Goal: Check status: Check status

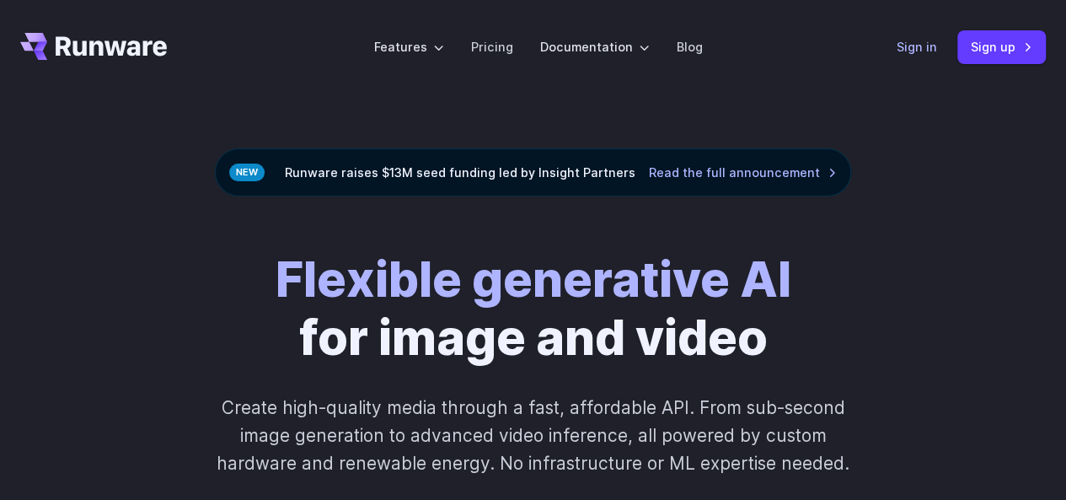
click at [932, 41] on link "Sign in" at bounding box center [917, 46] width 40 height 19
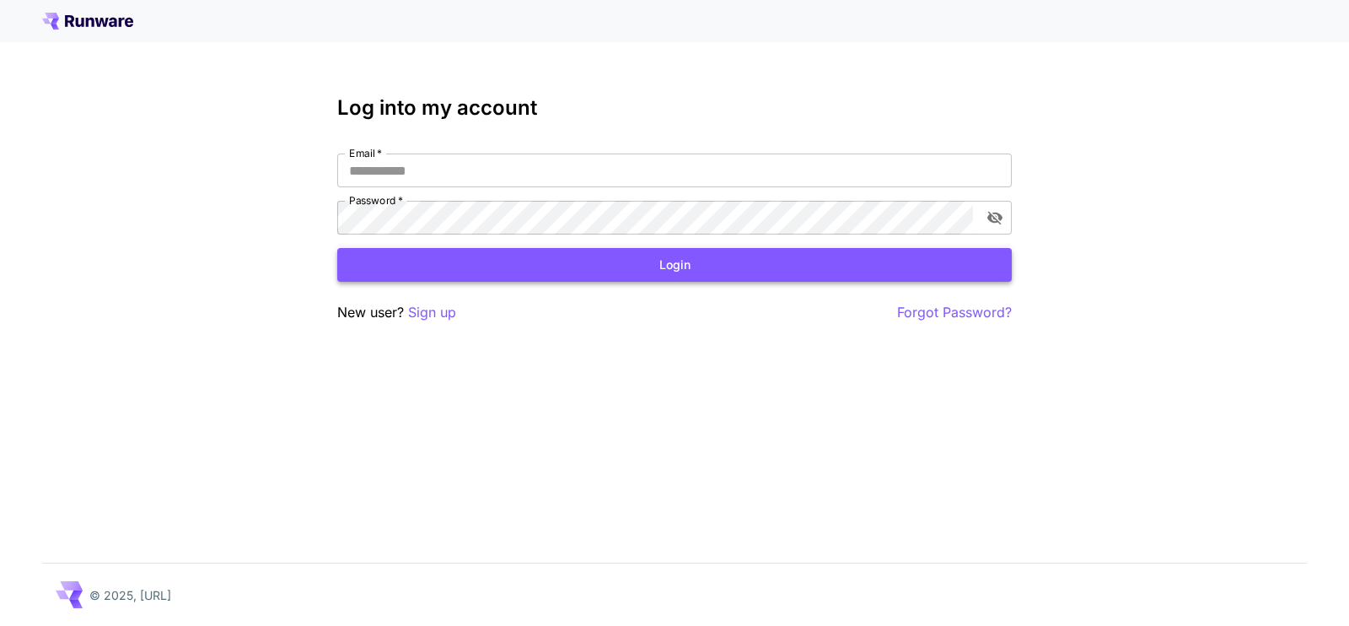
type input "**********"
click at [661, 259] on button "Login" at bounding box center [674, 265] width 674 height 35
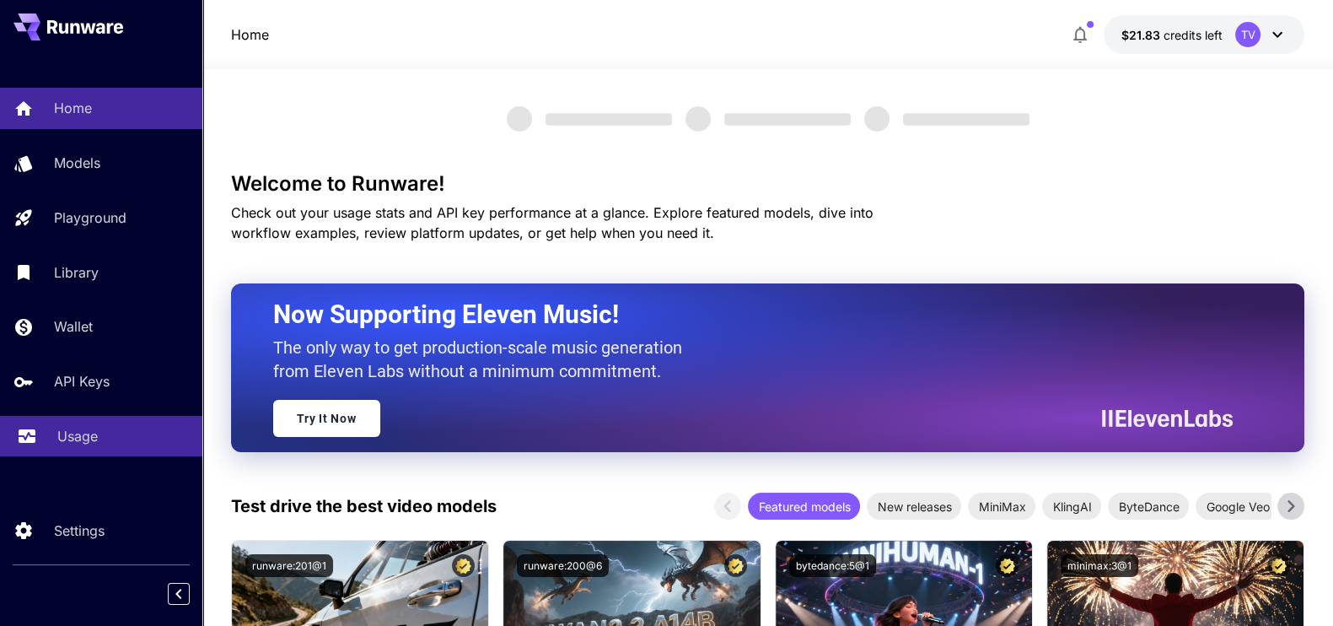
click at [67, 436] on p "Usage" at bounding box center [77, 436] width 40 height 20
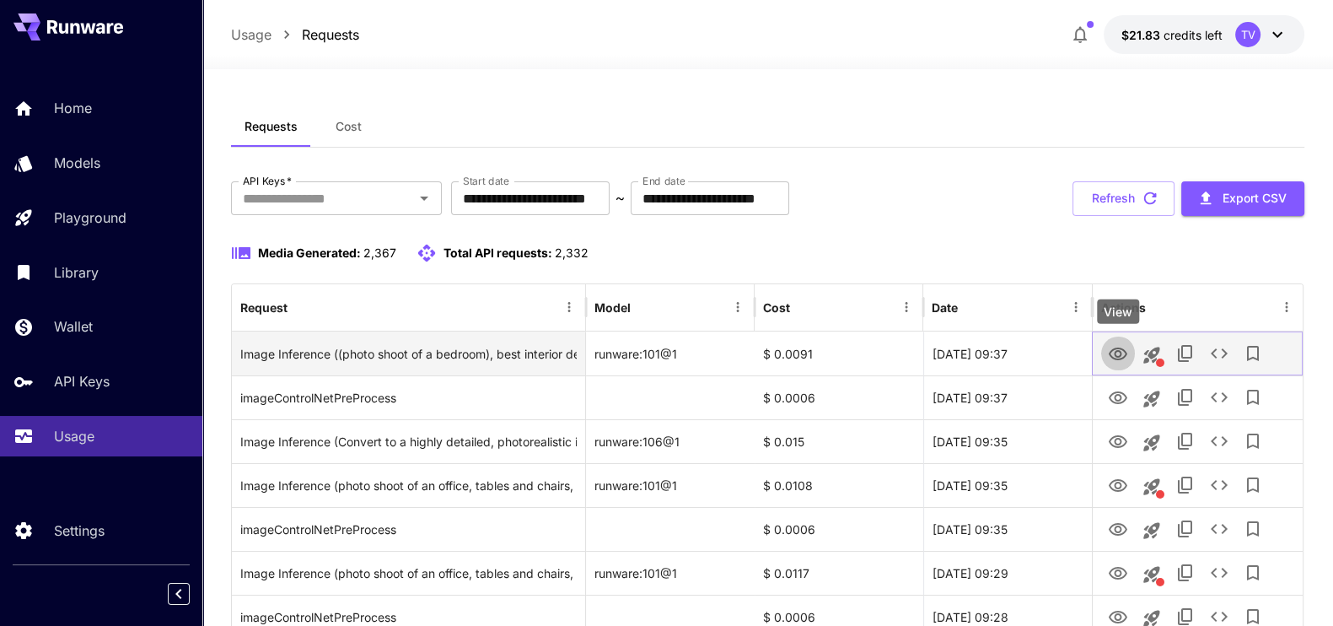
click at [1117, 351] on icon "View" at bounding box center [1118, 354] width 20 height 20
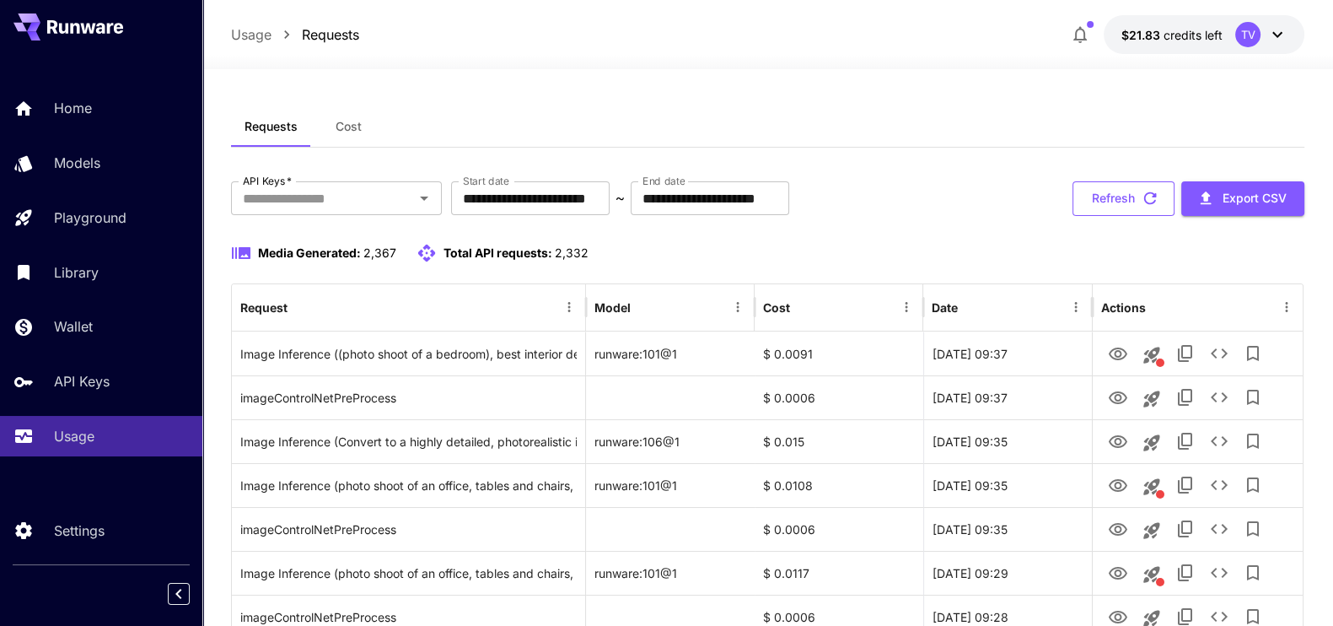
click at [1084, 207] on button "Refresh" at bounding box center [1123, 198] width 102 height 35
click at [552, 194] on input "**********" at bounding box center [530, 198] width 158 height 34
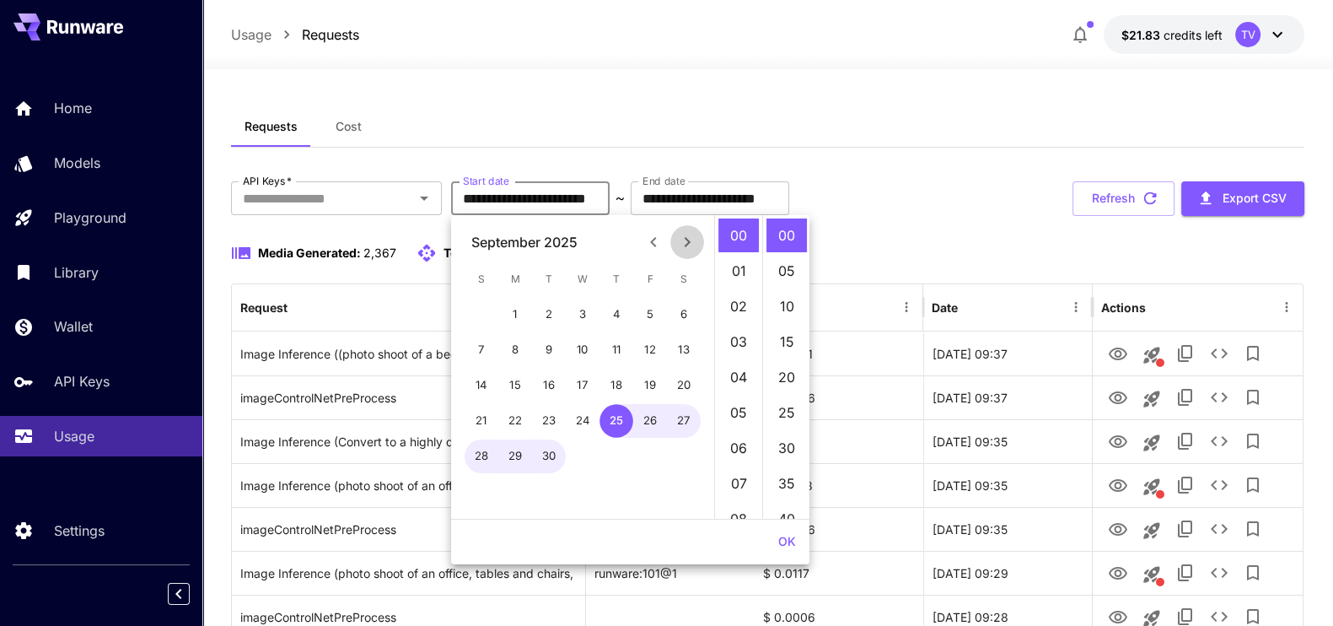
click at [687, 235] on icon "Next month" at bounding box center [687, 242] width 20 height 20
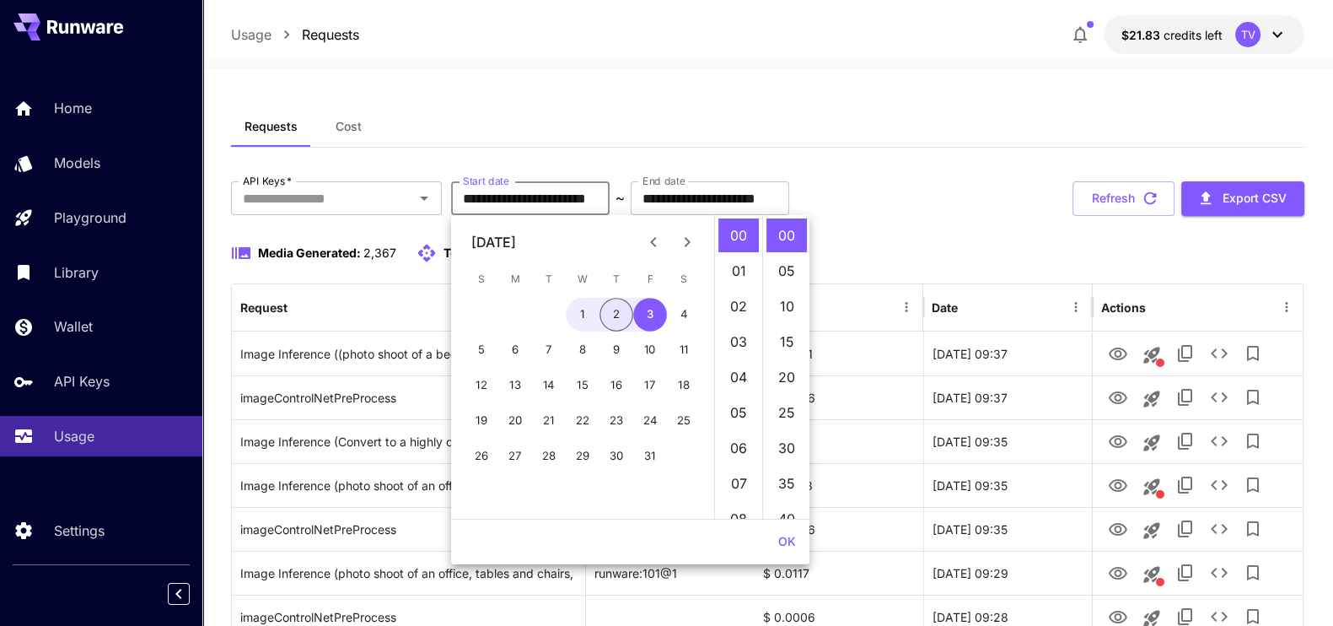
click at [609, 310] on button "2" at bounding box center [616, 315] width 34 height 34
type input "**********"
click at [785, 534] on button "OK" at bounding box center [786, 541] width 31 height 31
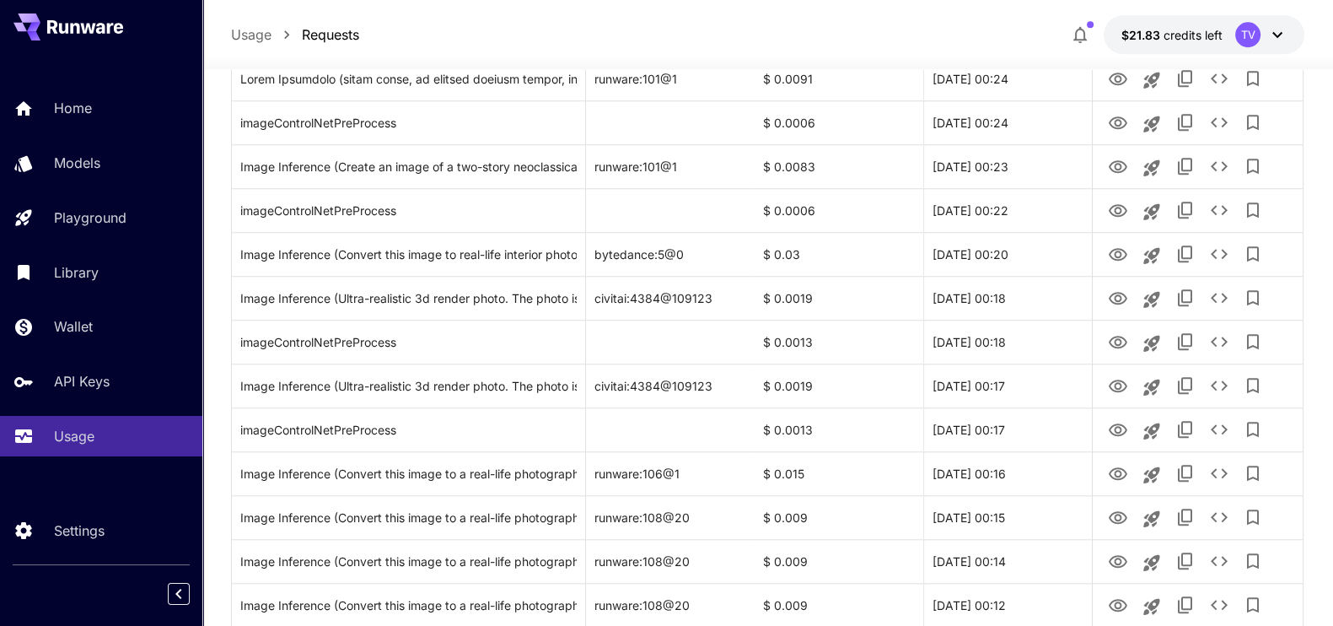
scroll to position [1993, 0]
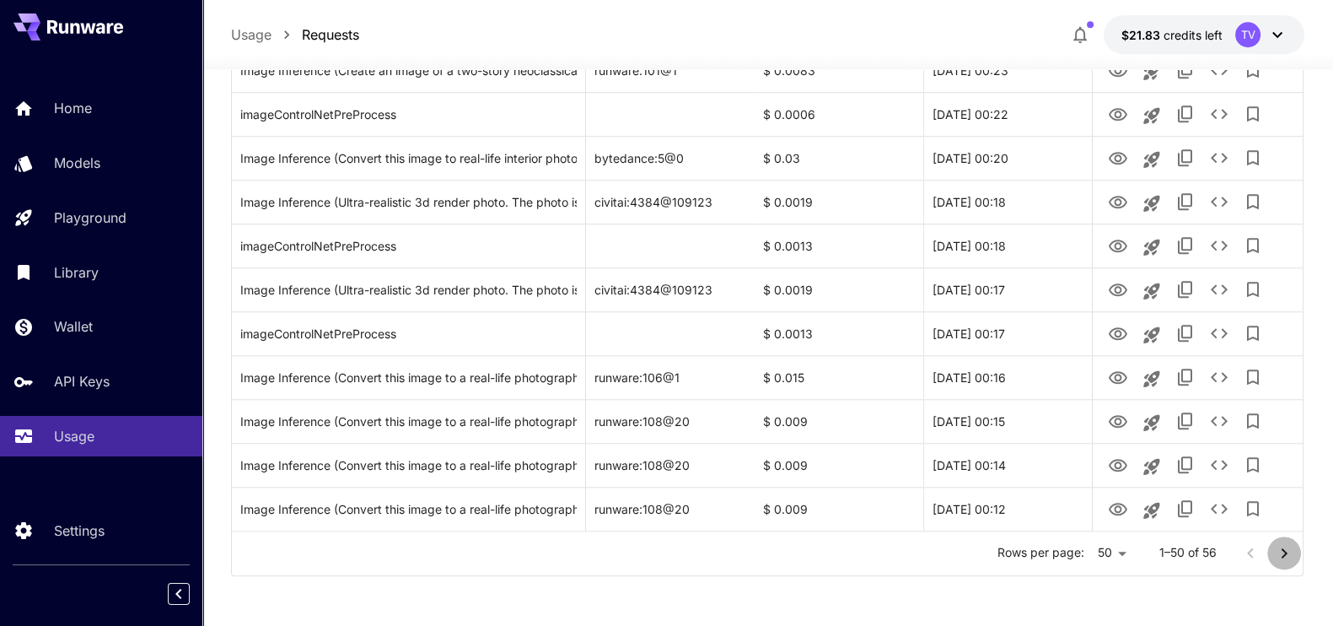
click at [1278, 553] on icon "Go to next page" at bounding box center [1284, 553] width 20 height 20
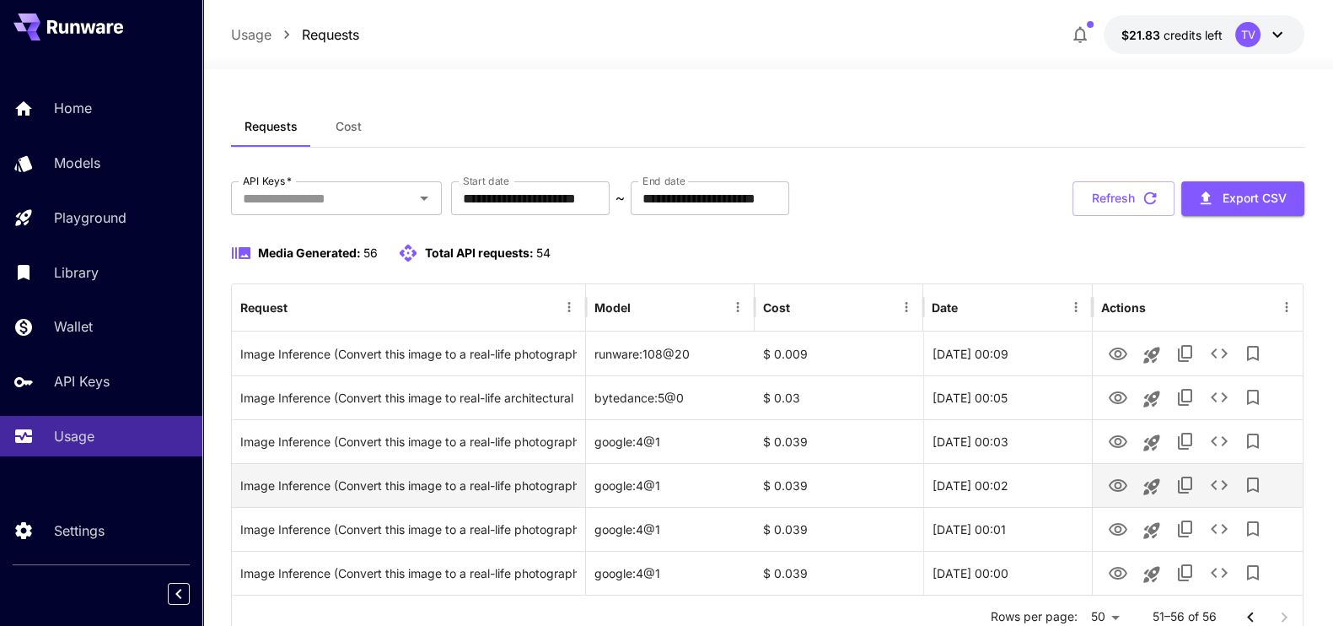
scroll to position [63, 0]
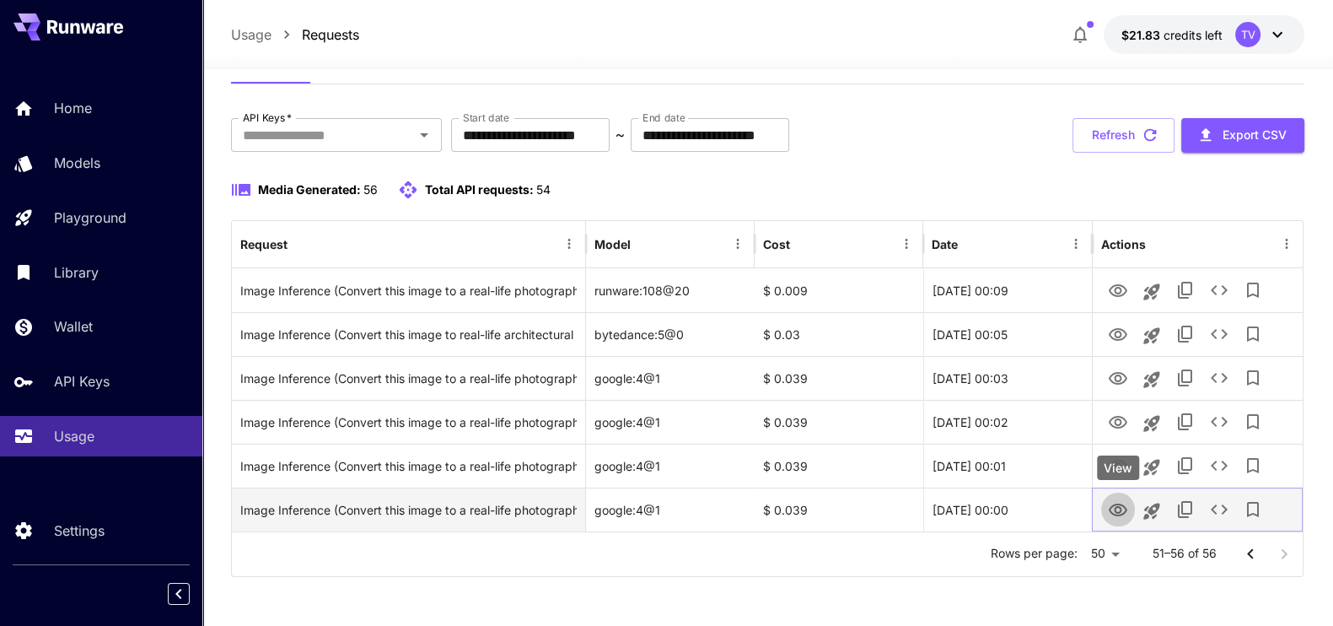
click at [1117, 508] on icon "View" at bounding box center [1118, 510] width 20 height 20
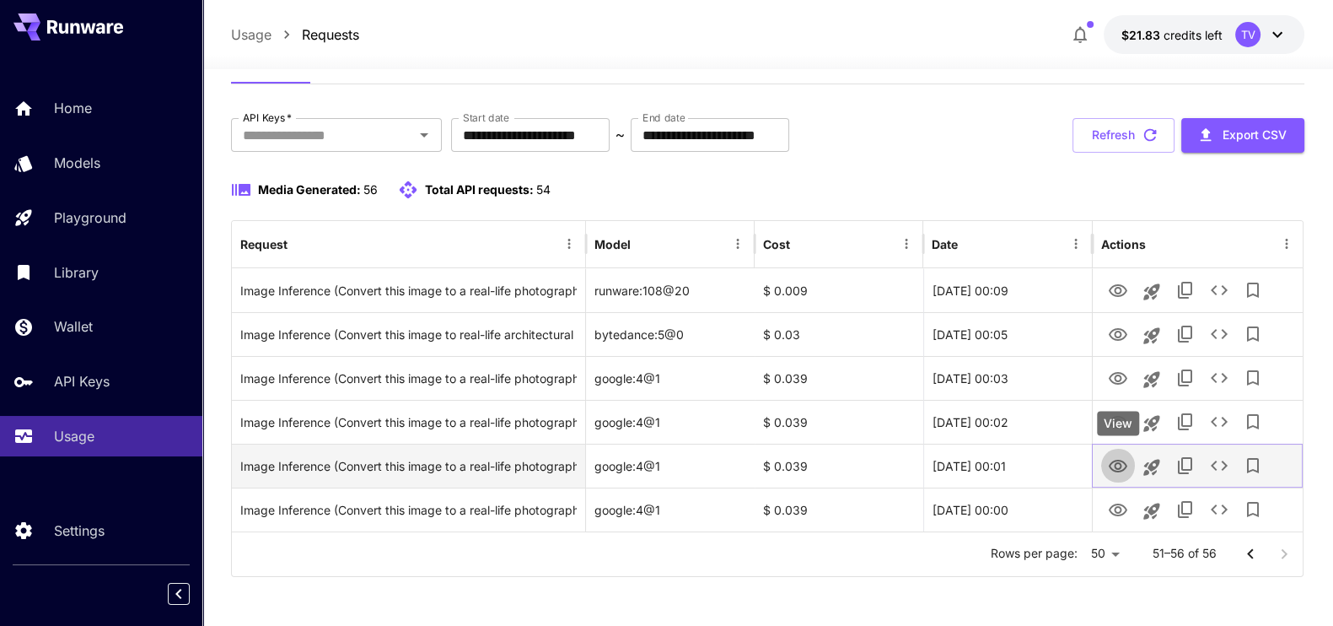
click at [1117, 456] on icon "View" at bounding box center [1118, 466] width 20 height 20
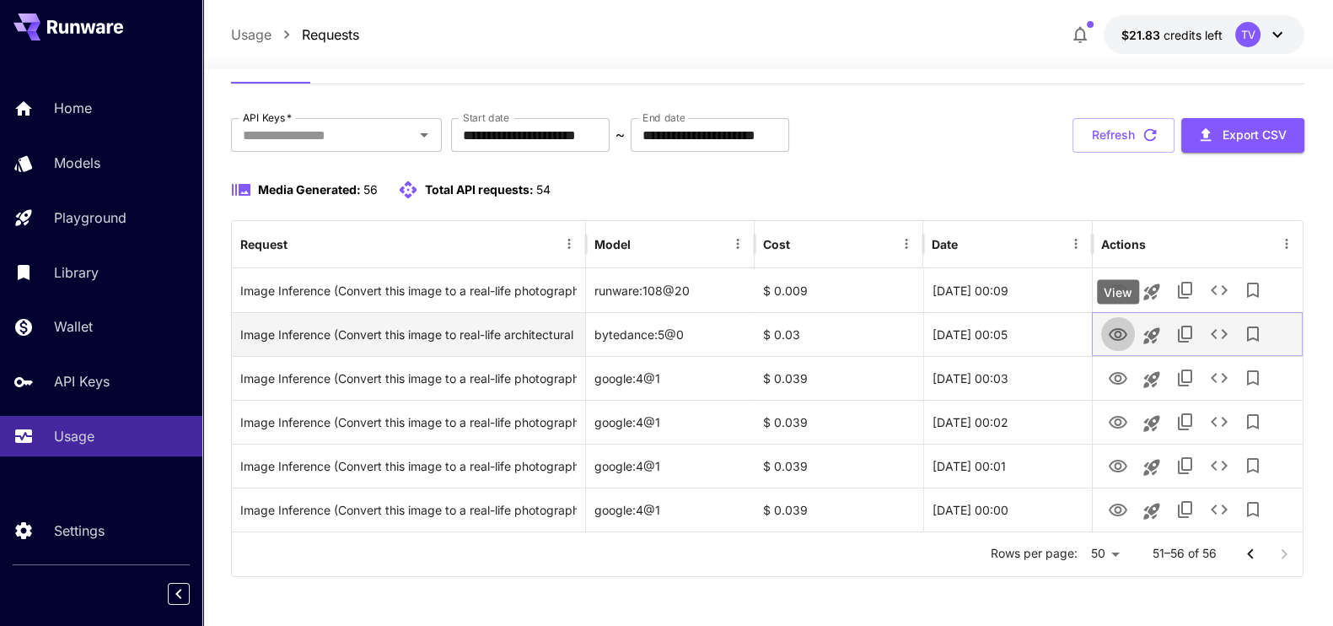
click at [1120, 331] on icon "View" at bounding box center [1118, 334] width 19 height 13
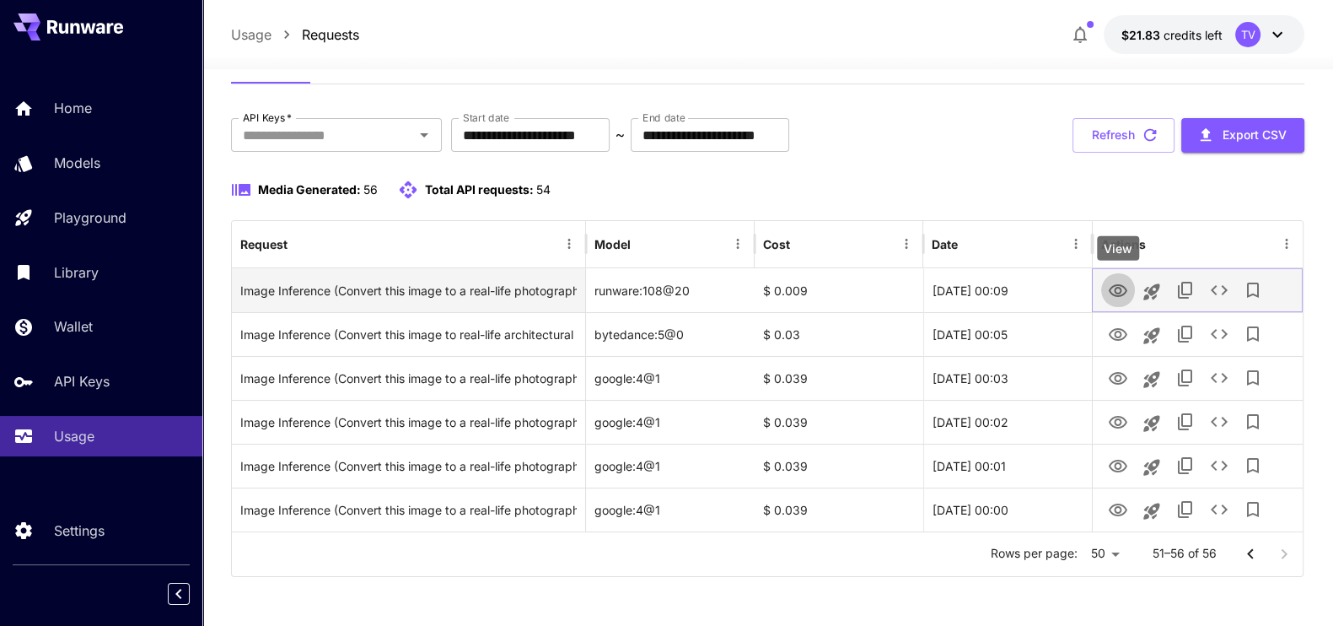
click at [1119, 287] on icon "View" at bounding box center [1118, 291] width 20 height 20
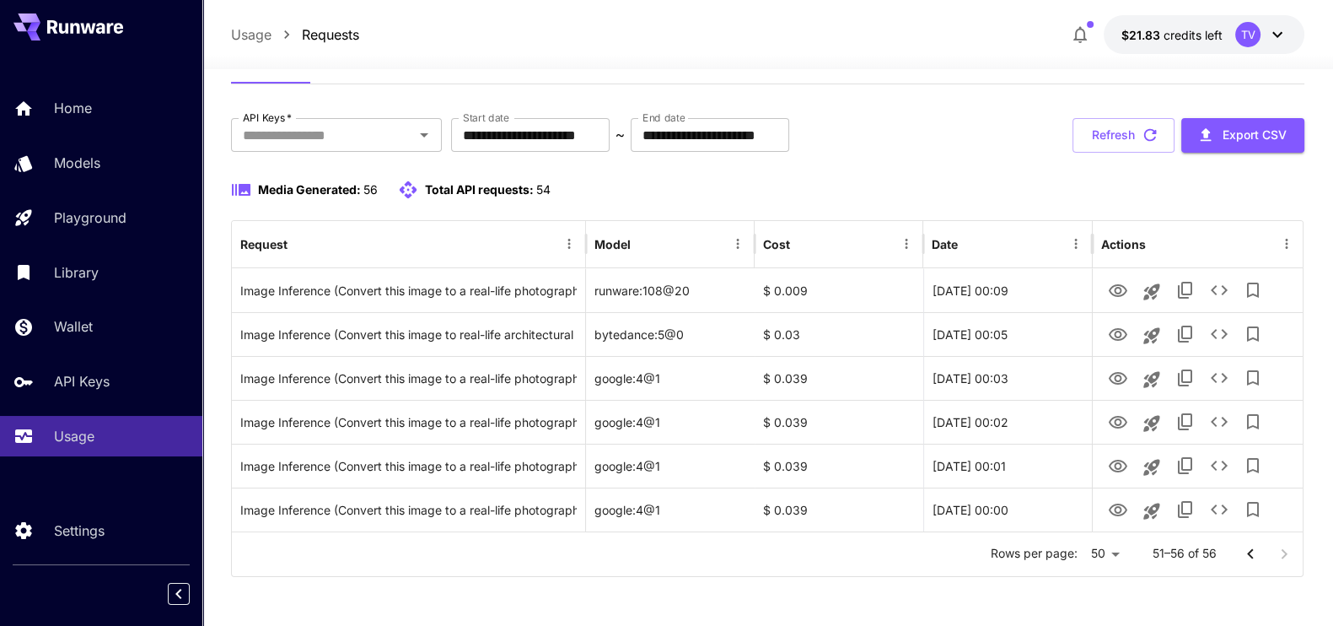
click at [1243, 552] on icon "Go to previous page" at bounding box center [1250, 554] width 20 height 20
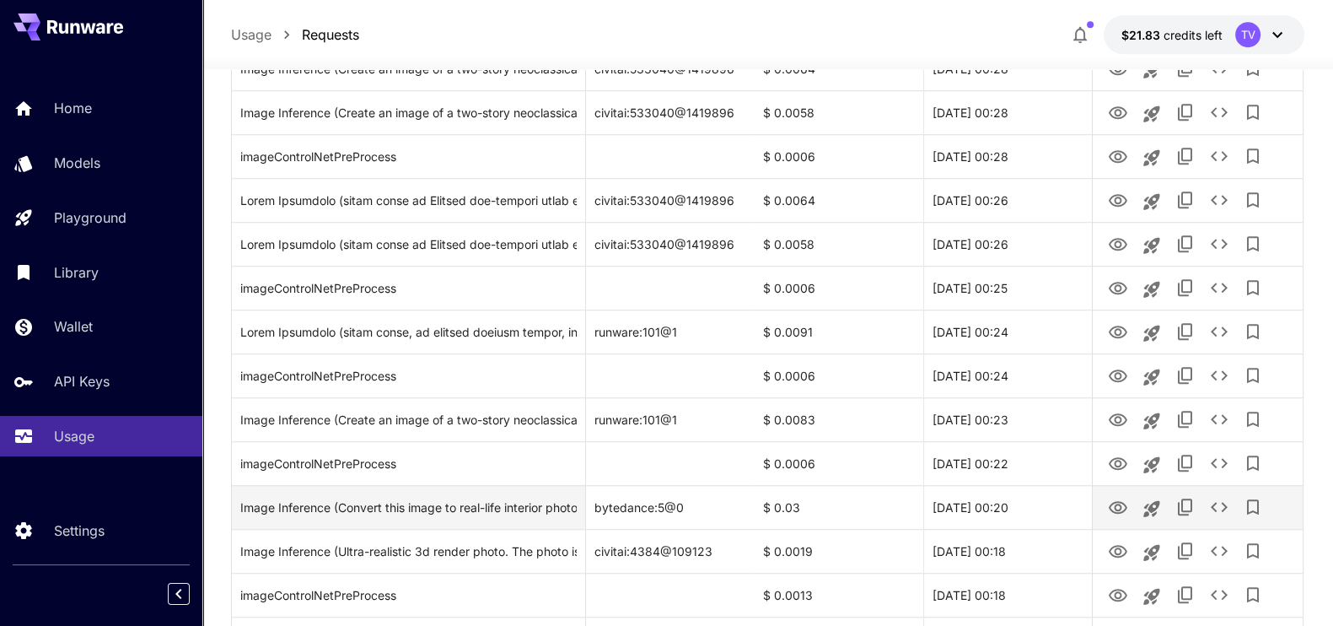
scroll to position [1993, 0]
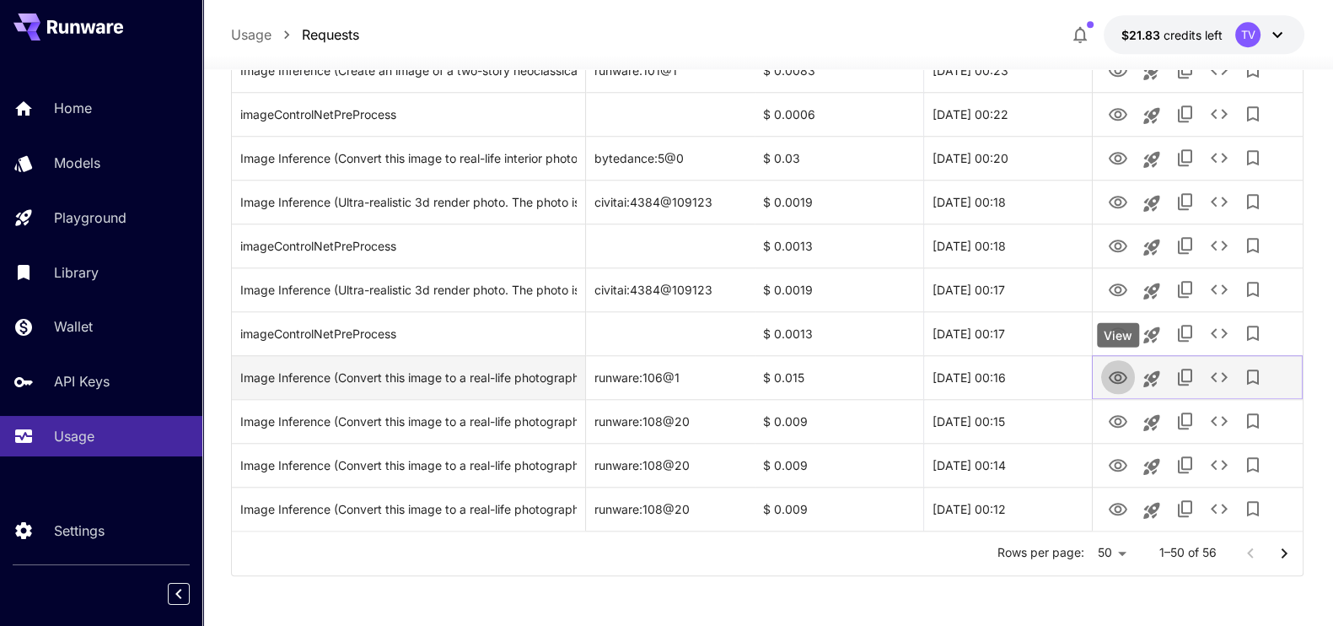
click at [1121, 373] on icon "View" at bounding box center [1118, 378] width 20 height 20
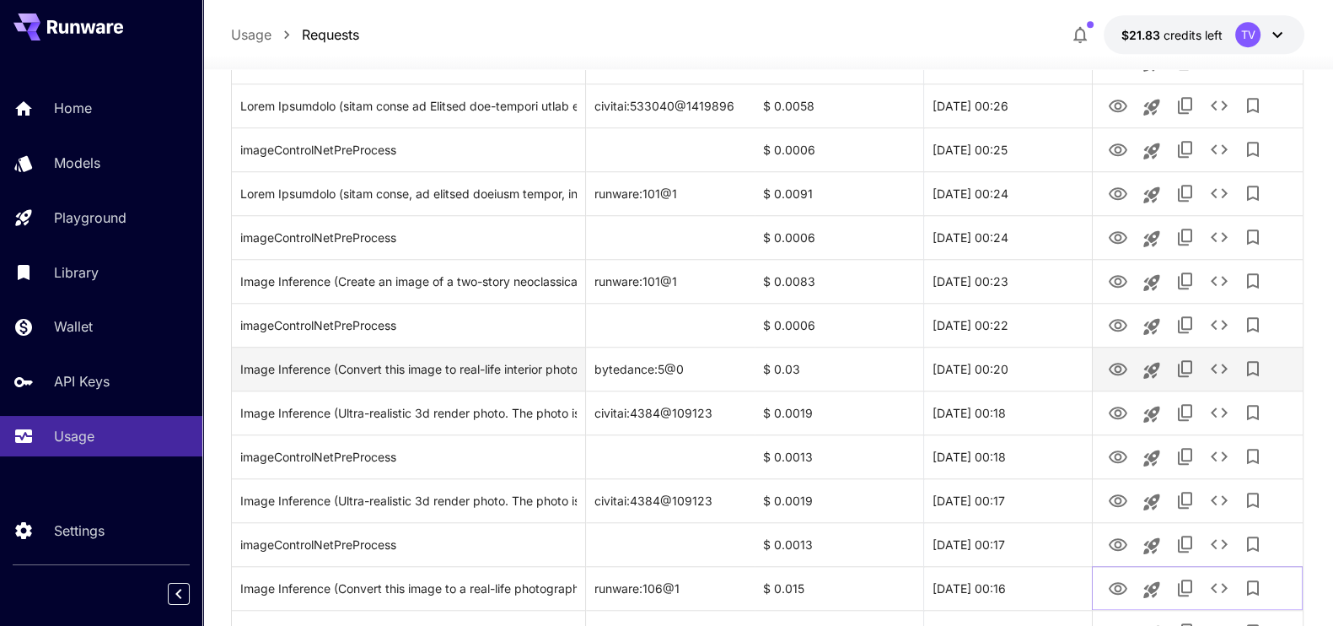
scroll to position [1677, 0]
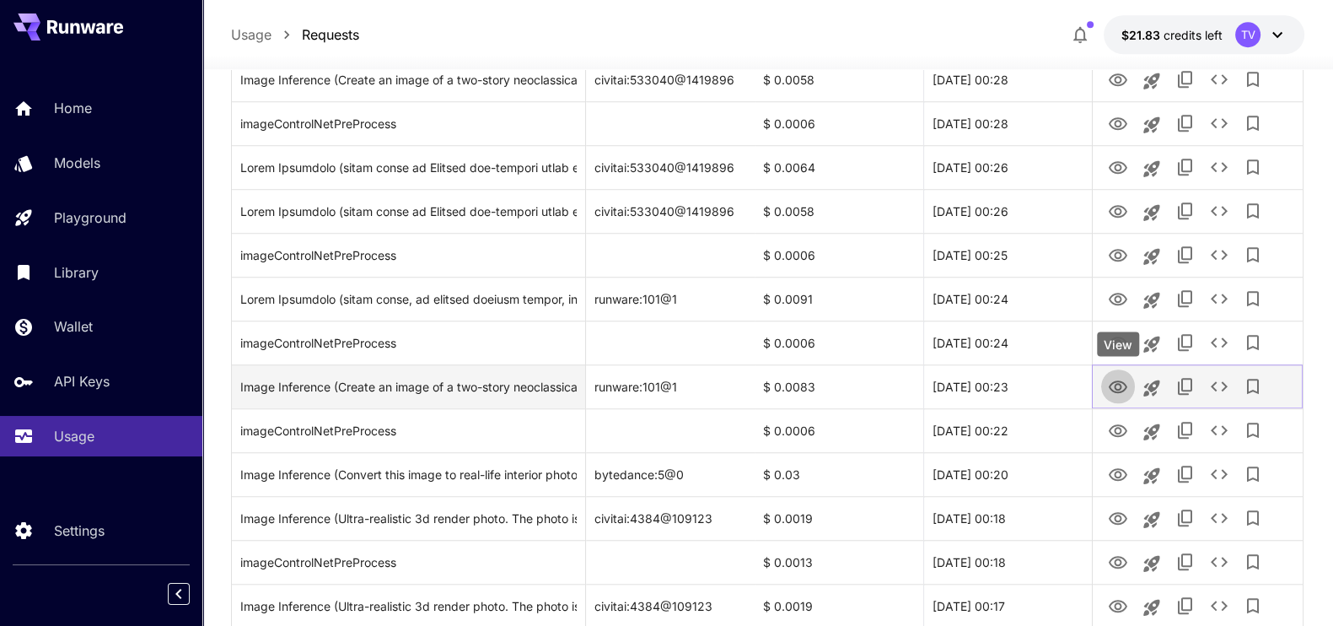
click at [1117, 383] on icon "View" at bounding box center [1118, 386] width 19 height 13
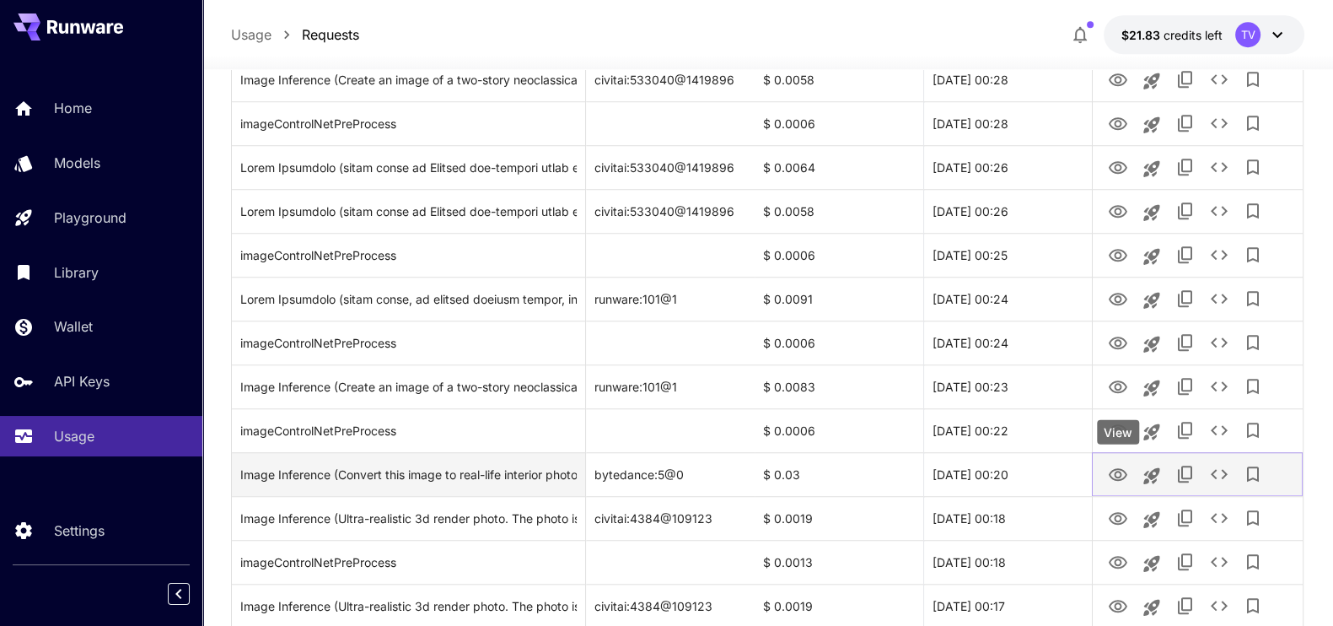
click at [1122, 470] on icon "View" at bounding box center [1118, 474] width 19 height 13
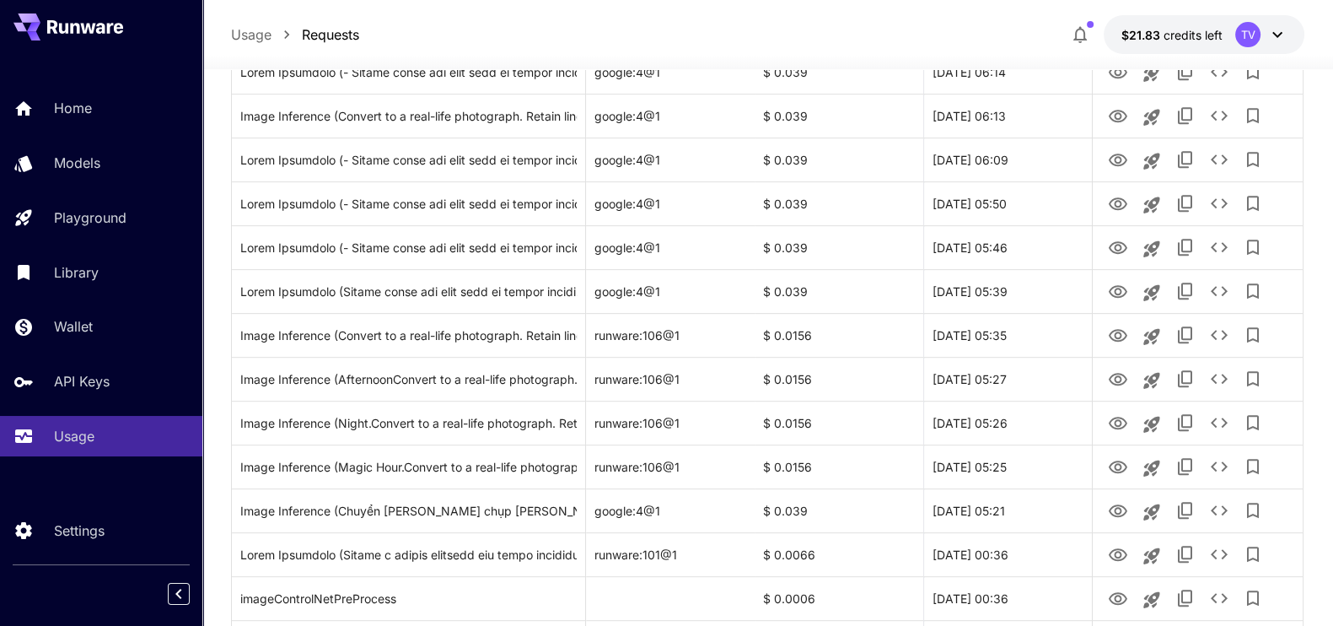
scroll to position [834, 0]
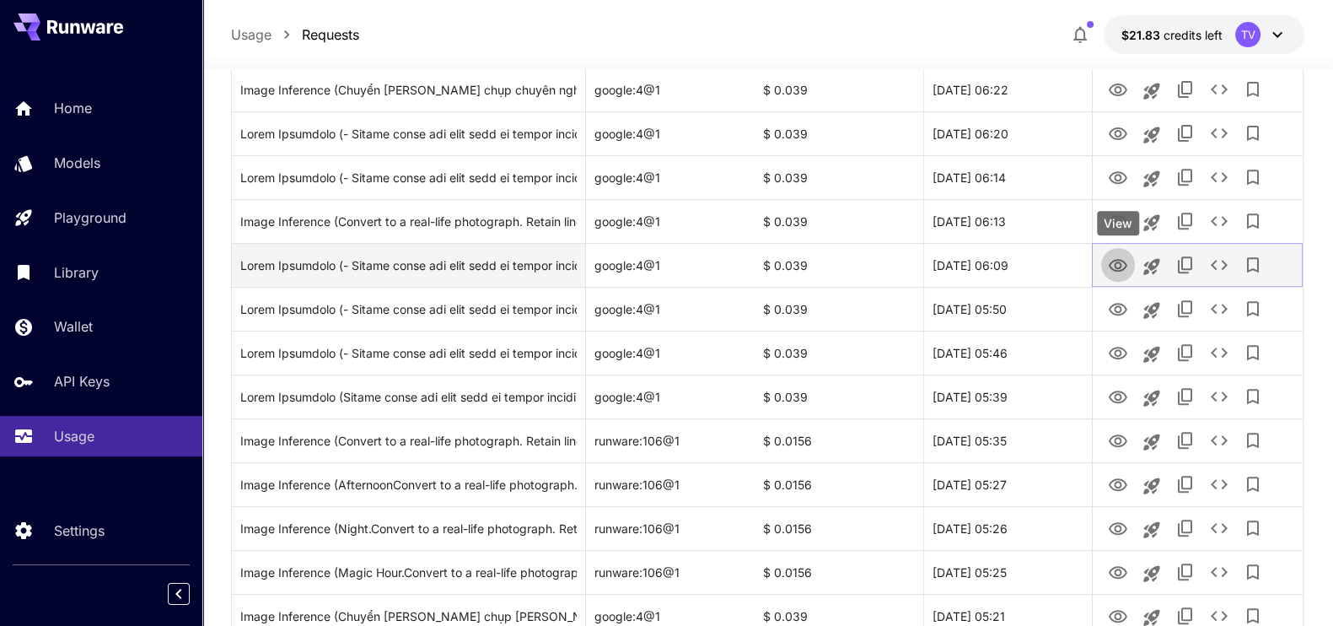
click at [1119, 260] on icon "View" at bounding box center [1118, 265] width 19 height 13
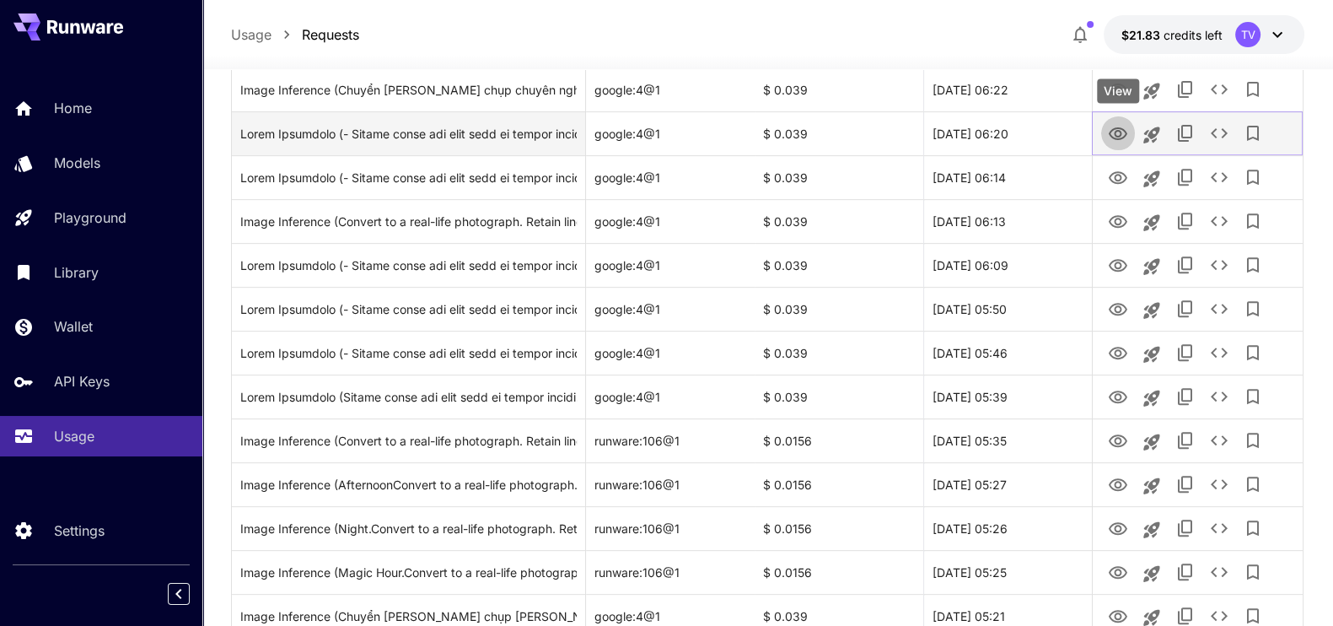
click at [1113, 135] on icon "View" at bounding box center [1118, 134] width 20 height 20
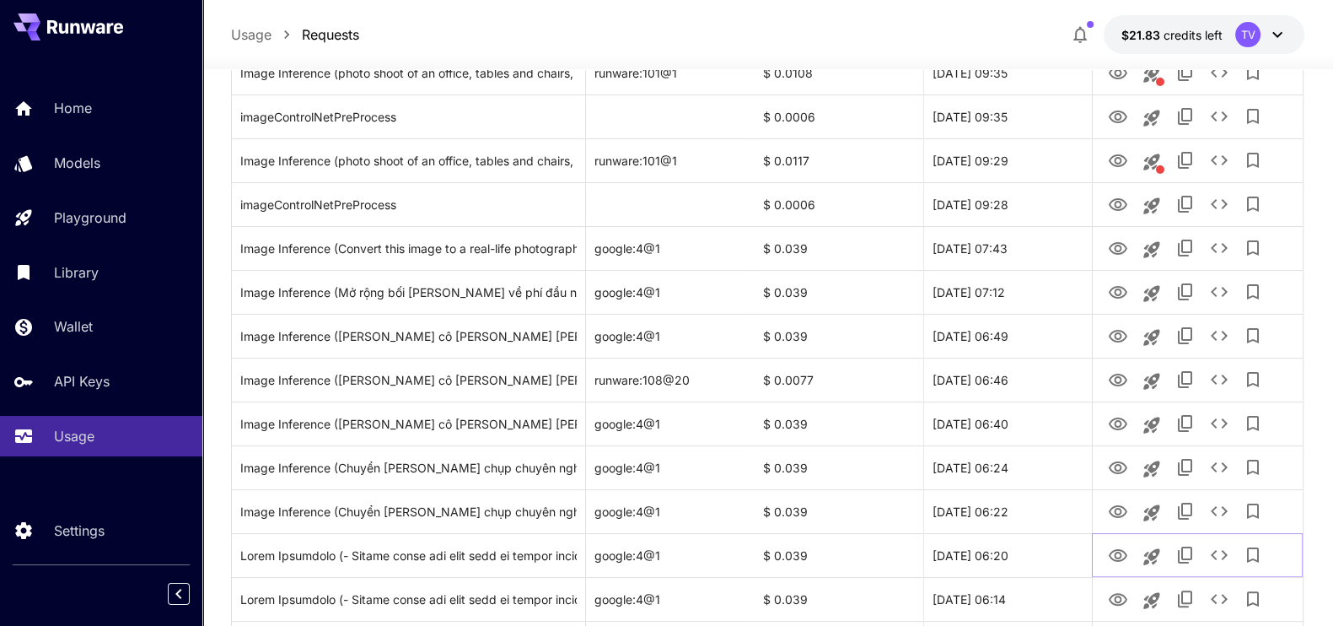
scroll to position [307, 0]
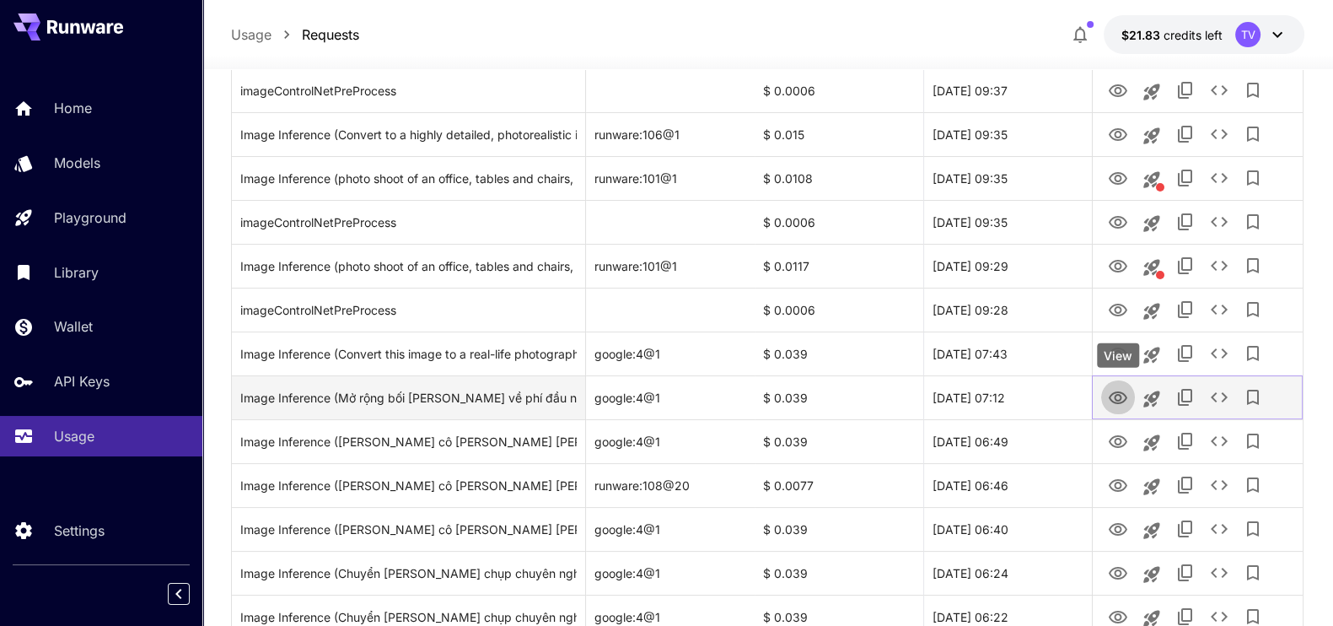
click at [1114, 399] on icon "View" at bounding box center [1118, 398] width 20 height 20
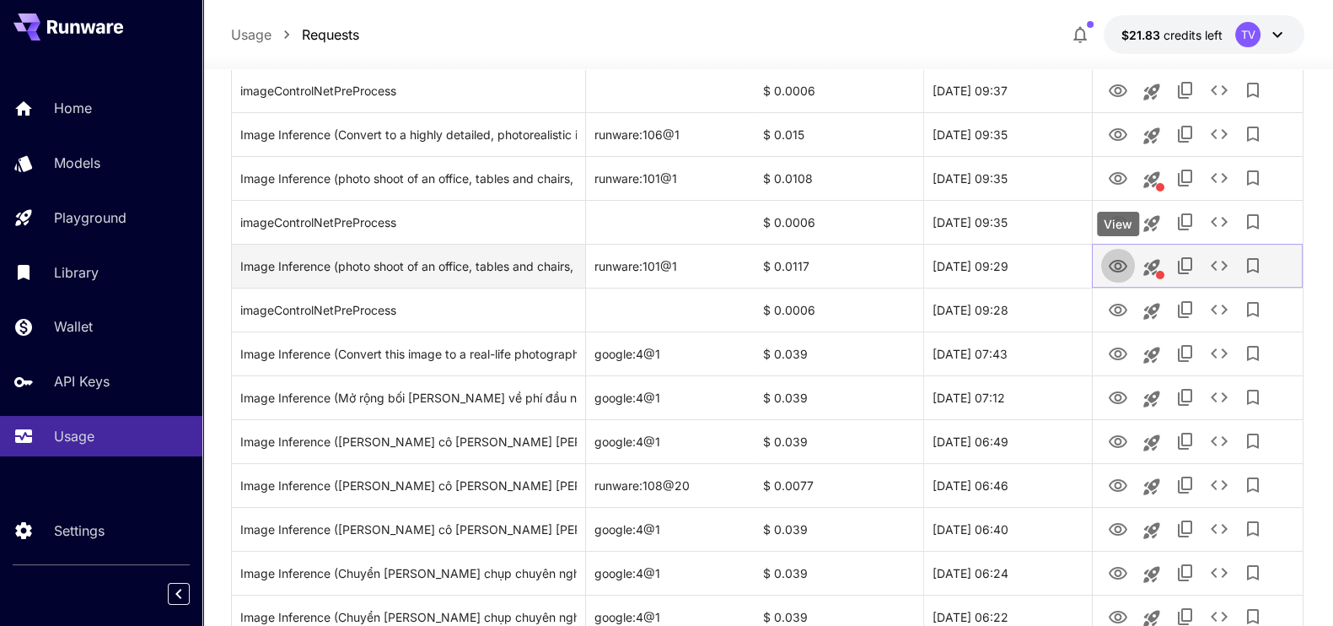
click at [1111, 261] on icon "View" at bounding box center [1118, 266] width 19 height 13
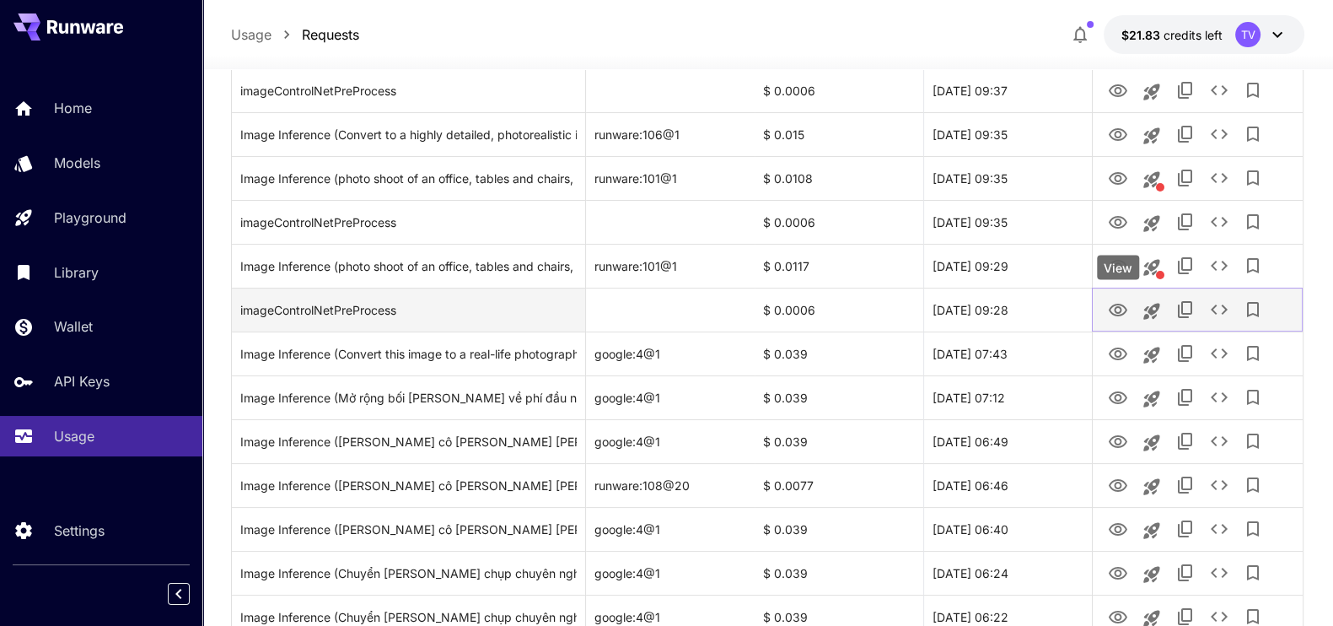
click at [1120, 300] on icon "View" at bounding box center [1118, 310] width 20 height 20
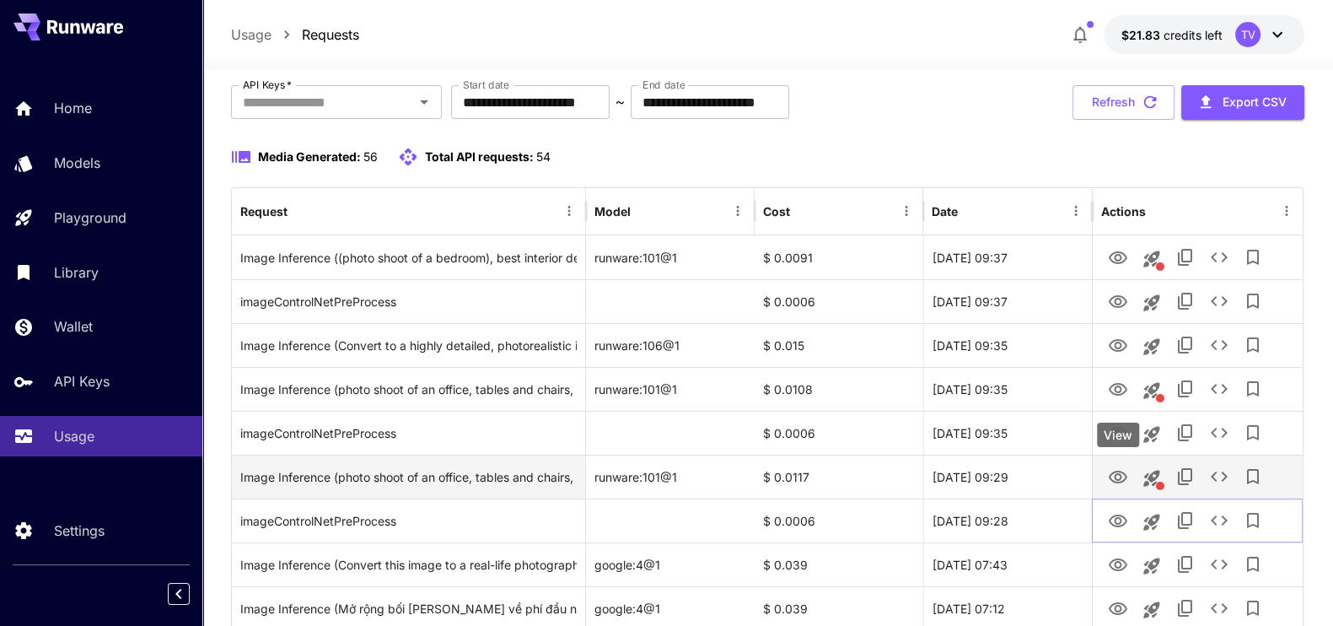
scroll to position [0, 0]
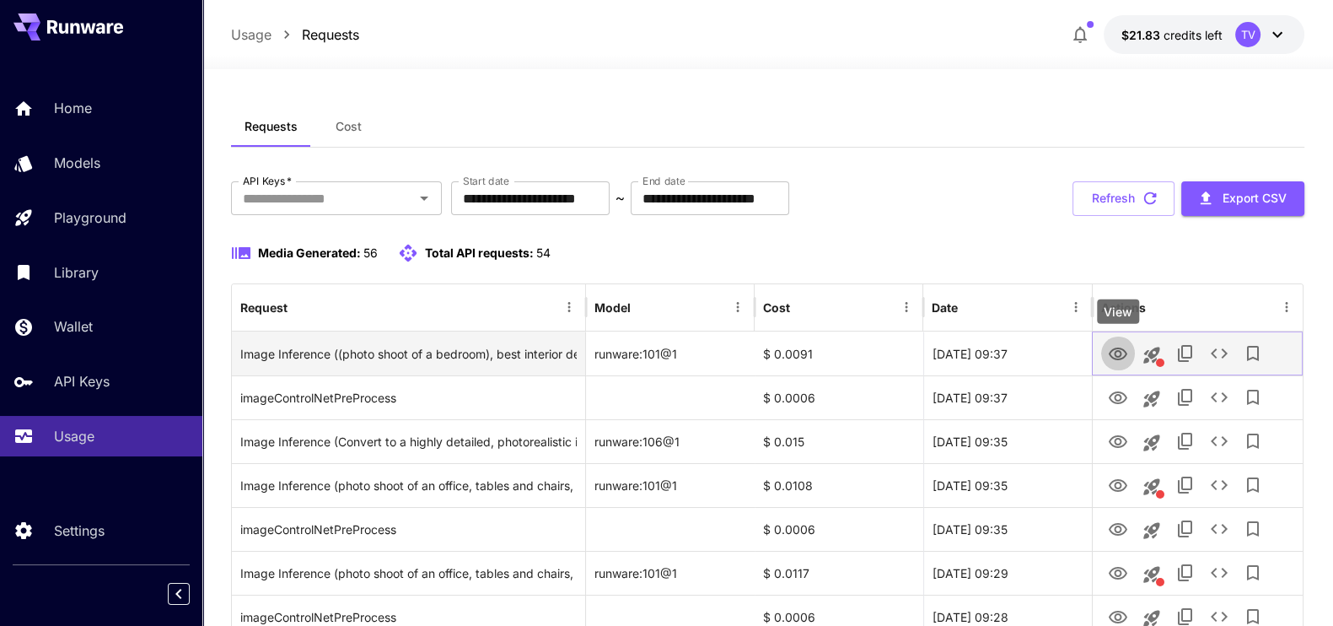
click at [1122, 349] on icon "View" at bounding box center [1118, 353] width 19 height 13
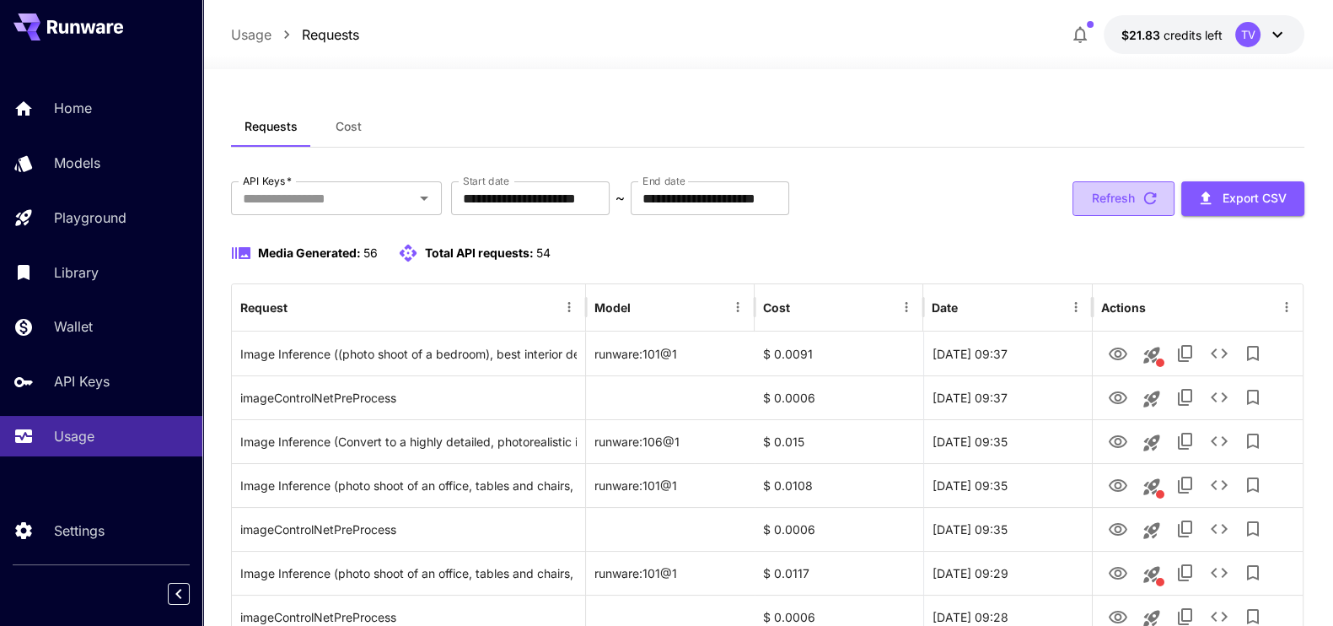
click at [1103, 199] on button "Refresh" at bounding box center [1123, 198] width 102 height 35
click at [1124, 201] on button "Refresh" at bounding box center [1123, 198] width 102 height 35
